Goal: Find specific page/section

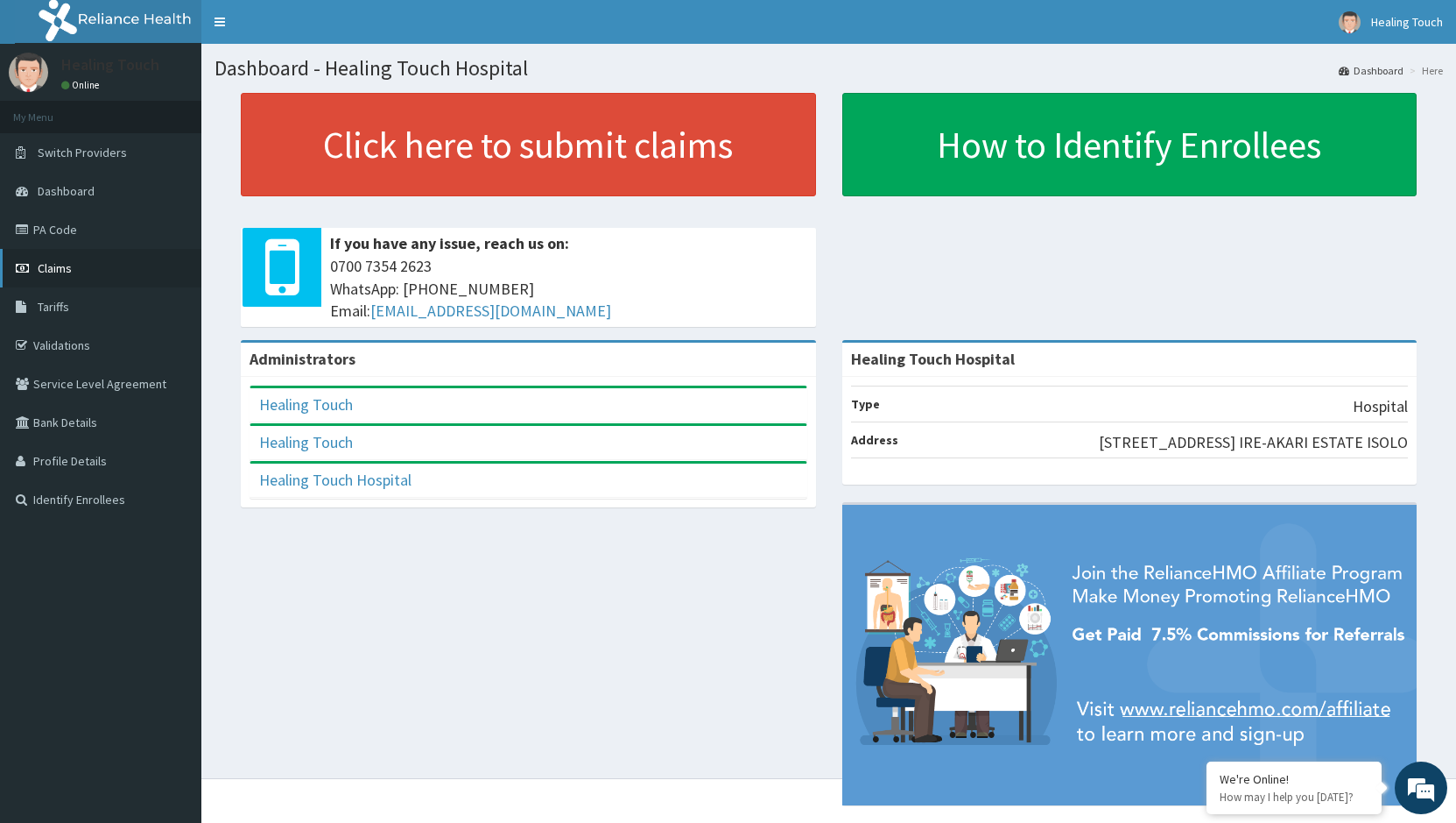
click at [100, 271] on link "Claims" at bounding box center [101, 267] width 201 height 39
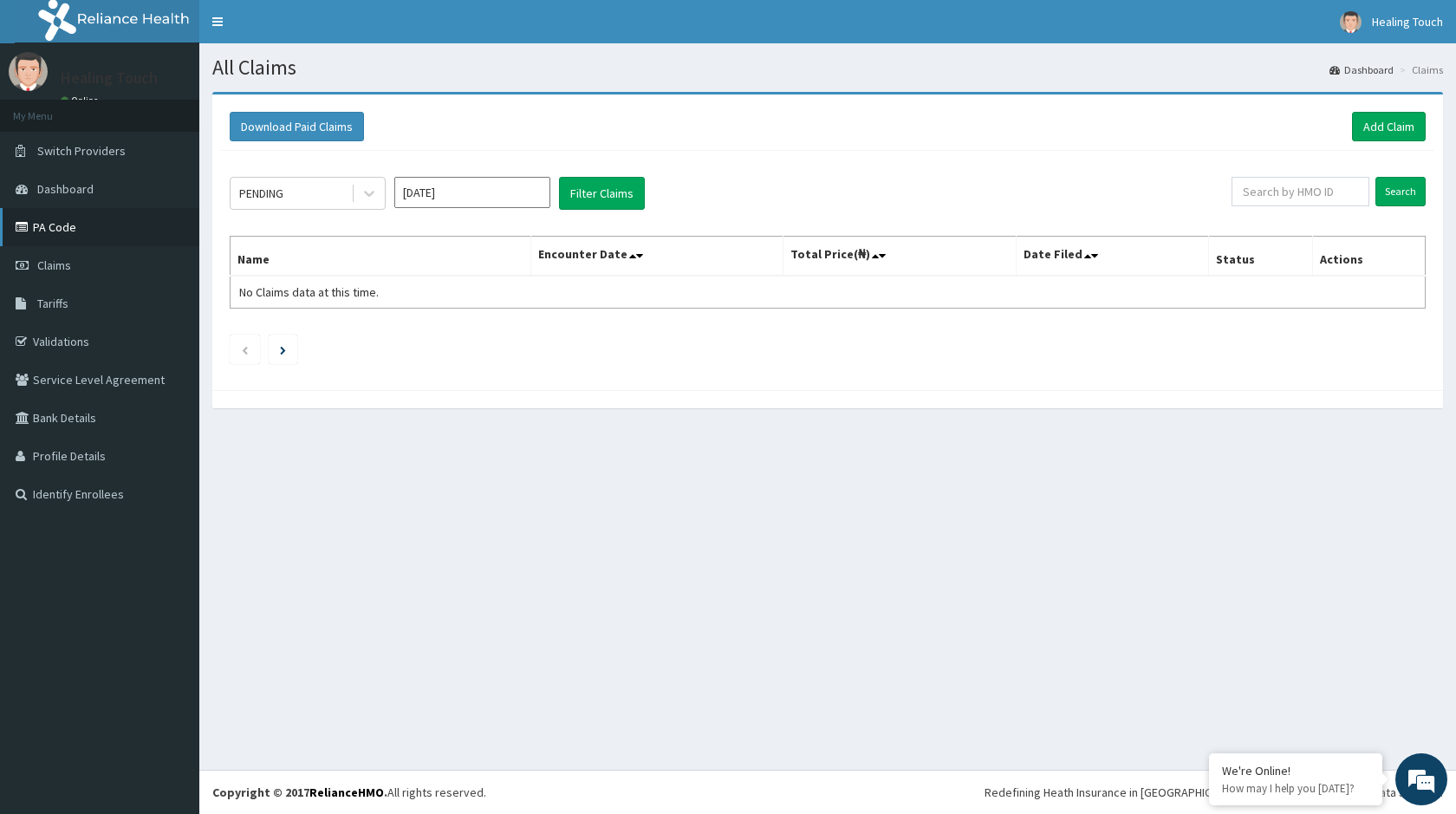
click at [52, 234] on link "PA Code" at bounding box center [100, 227] width 199 height 38
